Goal: Task Accomplishment & Management: Use online tool/utility

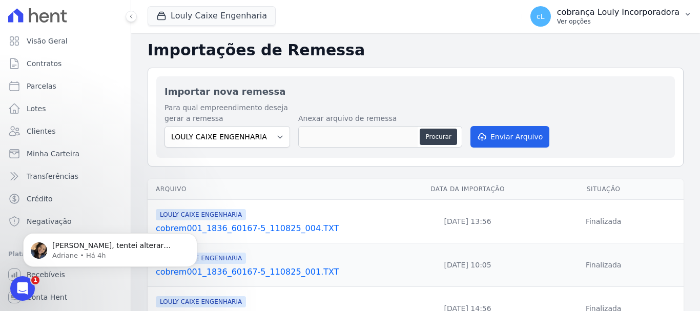
click at [644, 16] on p "cobrança Louly Incorporadora" at bounding box center [618, 12] width 123 height 10
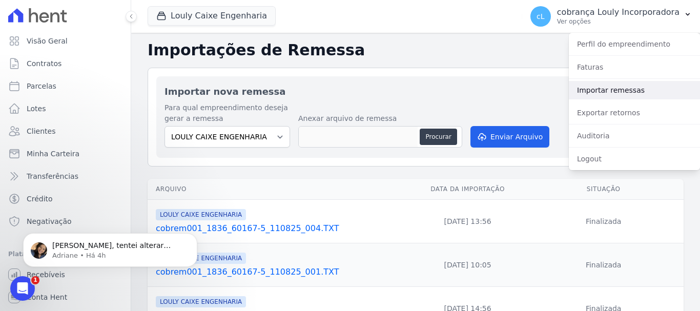
click at [623, 89] on link "Importar remessas" at bounding box center [634, 90] width 131 height 18
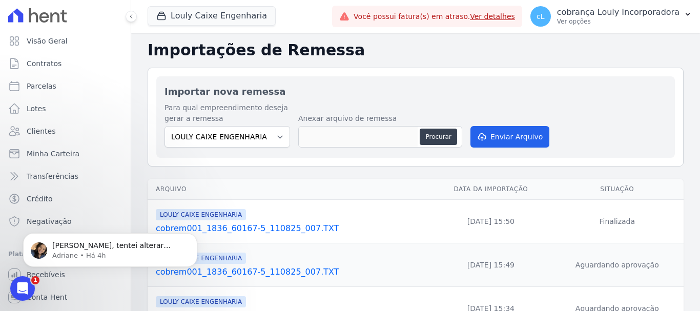
click at [56, 274] on body "Keiliane, tentei alterar internamente e não deu certo. :/ Solicitei ao time de …" at bounding box center [110, 248] width 197 height 64
click at [47, 273] on body "Keiliane, tentei alterar internamente e não deu certo. :/ Solicitei ao time de …" at bounding box center [110, 248] width 197 height 64
click at [46, 275] on body "Keiliane, tentei alterar internamente e não deu certo. :/ Solicitei ao time de …" at bounding box center [110, 248] width 197 height 64
click at [46, 276] on body "Keiliane, tentei alterar internamente e não deu certo. :/ Solicitei ao time de …" at bounding box center [110, 248] width 197 height 64
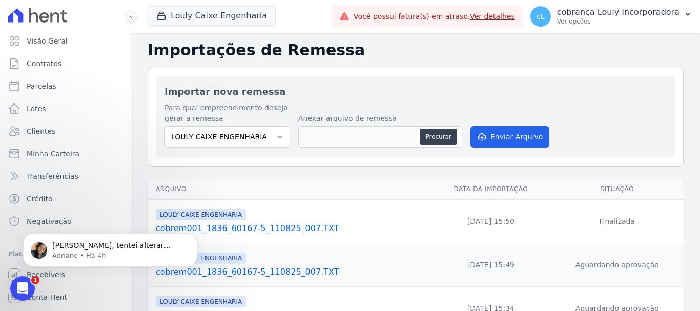
click at [50, 274] on body "Keiliane, tentei alterar internamente e não deu certo. :/ Solicitei ao time de …" at bounding box center [110, 248] width 197 height 64
click at [50, 273] on body "Keiliane, tentei alterar internamente e não deu certo. :/ Solicitei ao time de …" at bounding box center [110, 248] width 197 height 64
click at [19, 286] on icon "Abertura do Messenger da Intercom" at bounding box center [22, 288] width 17 height 17
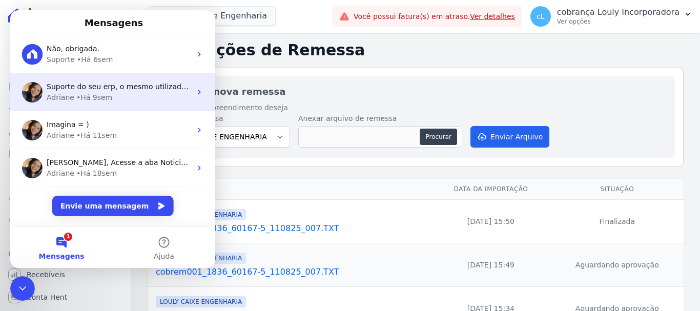
scroll to position [306, 0]
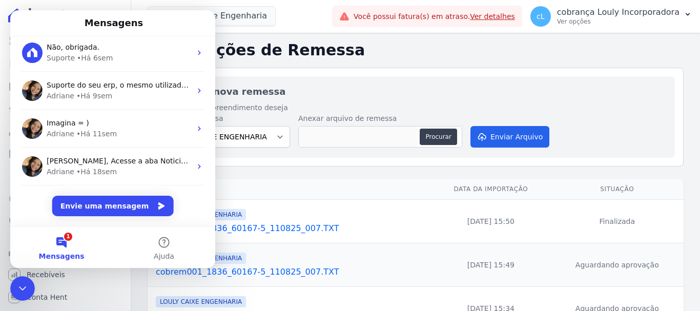
click at [66, 244] on button "1 Mensagens" at bounding box center [61, 247] width 103 height 41
click at [66, 237] on button "1 Mensagens" at bounding box center [61, 247] width 103 height 41
drag, startPoint x: 352, startPoint y: 194, endPoint x: 351, endPoint y: 188, distance: 6.7
click at [350, 194] on th "Arquivo" at bounding box center [289, 189] width 283 height 21
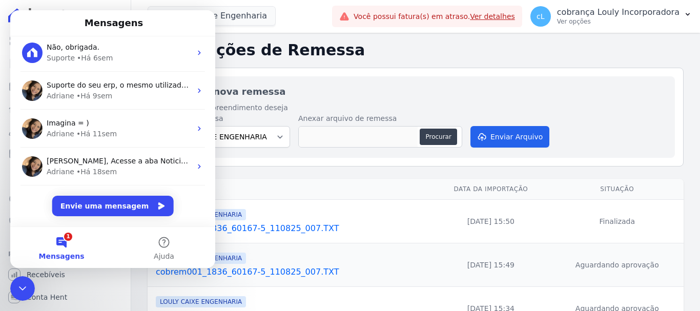
click at [130, 23] on h1 "Mensagens" at bounding box center [114, 22] width 63 height 17
click at [23, 293] on icon "Encerramento do Messenger da Intercom" at bounding box center [22, 288] width 12 height 12
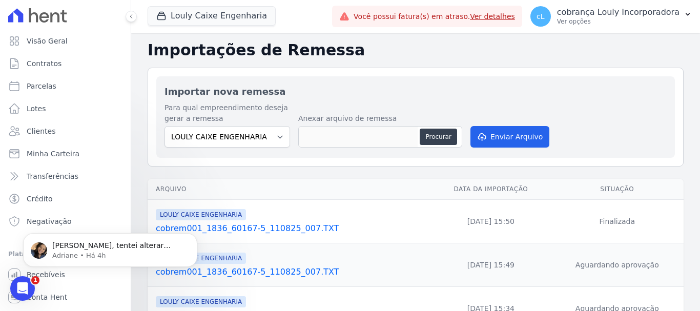
scroll to position [0, 0]
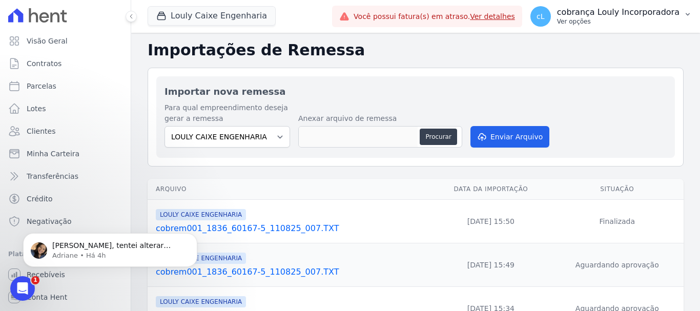
click at [639, 15] on p "cobrança Louly Incorporadora" at bounding box center [618, 12] width 123 height 10
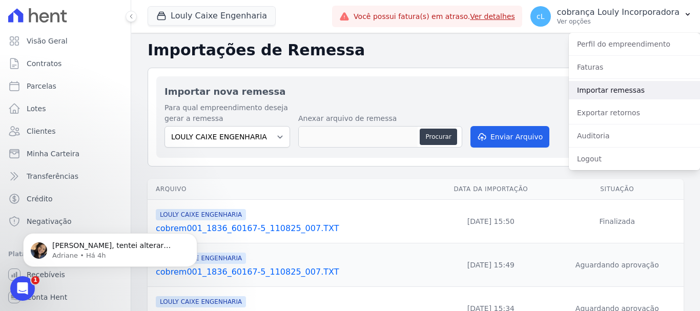
click at [611, 89] on link "Importar remessas" at bounding box center [634, 90] width 131 height 18
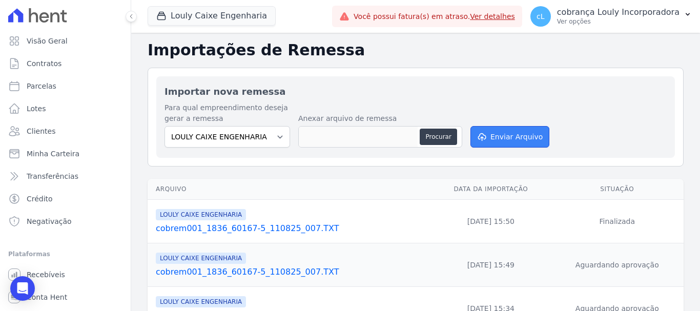
click at [512, 144] on button "Enviar Arquivo" at bounding box center [510, 137] width 79 height 22
click at [445, 138] on button "Procurar" at bounding box center [438, 137] width 37 height 16
type input "cobrem001_1836_60167-5_120825_002.TXT"
click at [523, 138] on button "Enviar Arquivo" at bounding box center [510, 137] width 79 height 22
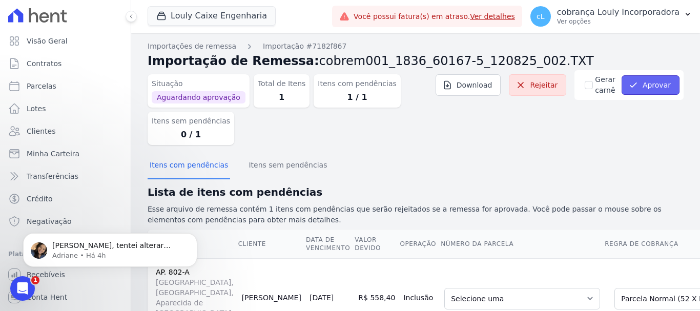
click at [657, 85] on button "Aprovar" at bounding box center [651, 84] width 58 height 19
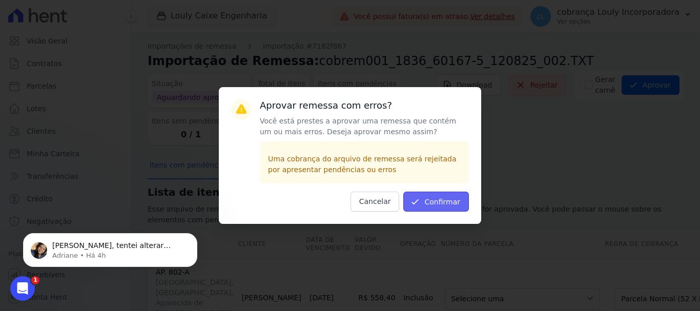
click at [450, 204] on button "Confirmar" at bounding box center [436, 202] width 66 height 20
